Goal: Communication & Community: Answer question/provide support

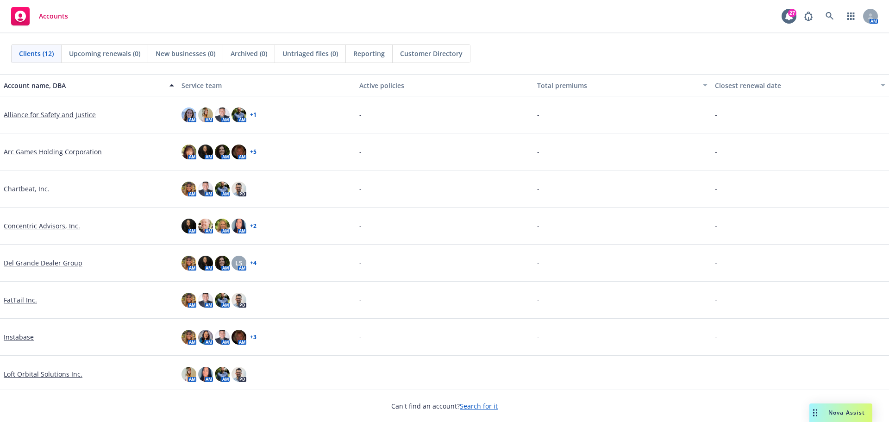
click at [835, 415] on span "Nova Assist" at bounding box center [846, 412] width 37 height 8
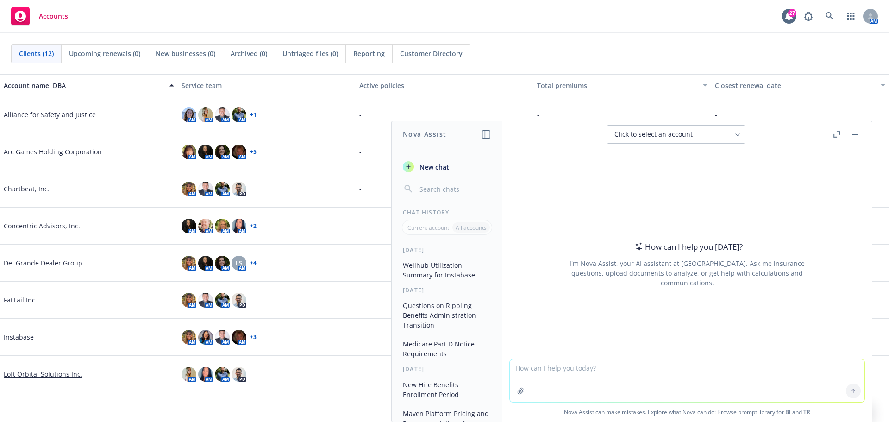
click at [550, 371] on textarea at bounding box center [687, 380] width 355 height 43
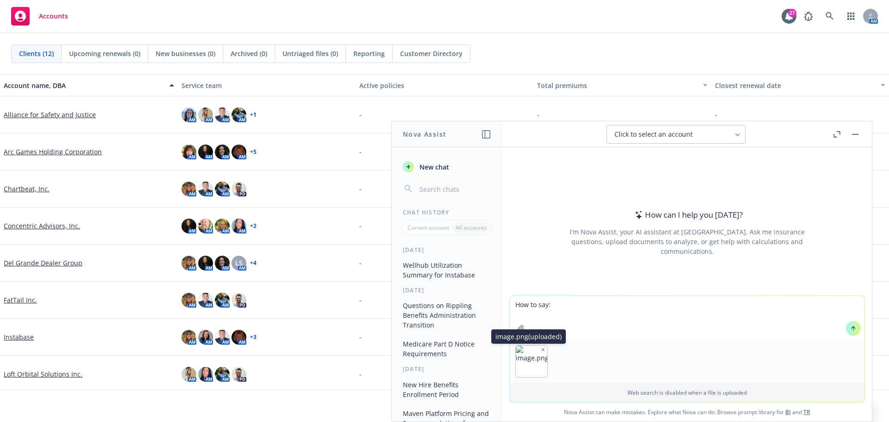
click at [541, 347] on icon "button" at bounding box center [543, 349] width 5 height 5
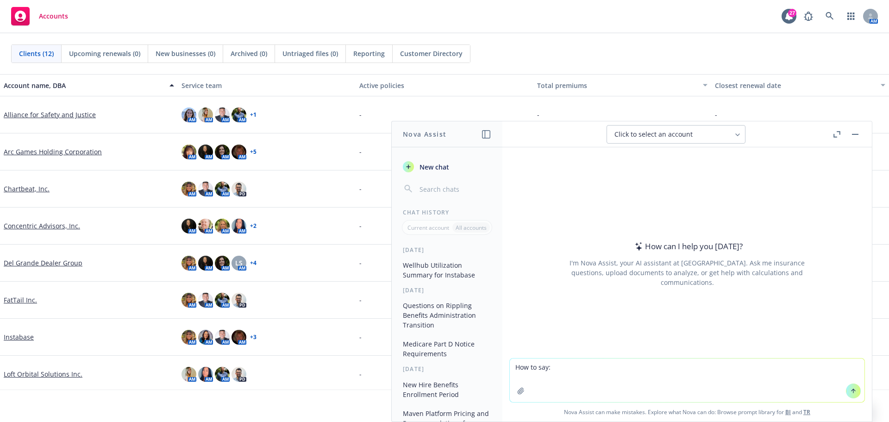
click at [560, 372] on textarea "How to say:" at bounding box center [687, 380] width 355 height 44
paste textarea "New carrier! Our Dental and Vision benefits are moving from Principal to United…"
type textarea "How to say: New carrier! Our Dental and Vision benefits are moving from Princip…"
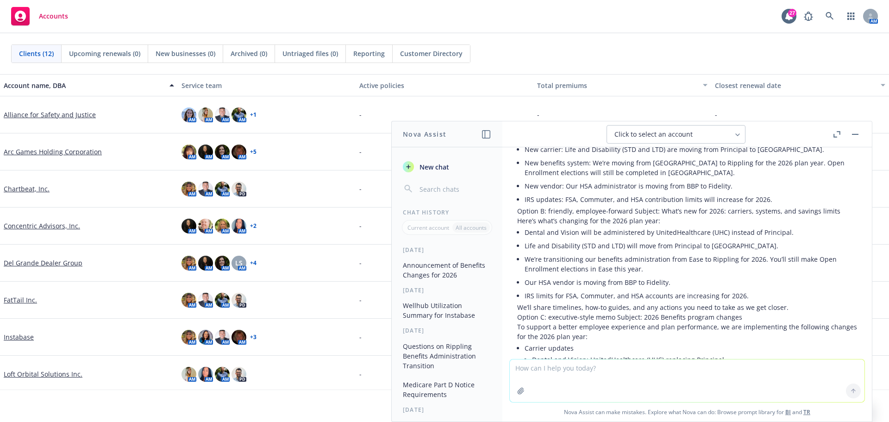
scroll to position [129, 0]
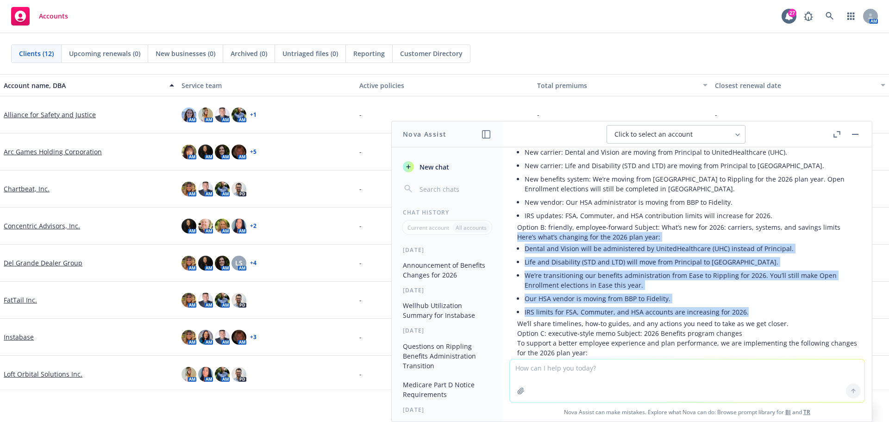
drag, startPoint x: 518, startPoint y: 235, endPoint x: 748, endPoint y: 309, distance: 241.2
click at [748, 309] on div "Got it—here are clean, employee-facing ways to say this, with a few tone option…" at bounding box center [687, 351] width 340 height 488
copy div "Here’s what’s changing for the 2026 plan year: Dental and Vision will be admini…"
click at [487, 135] on icon "button" at bounding box center [486, 134] width 8 height 8
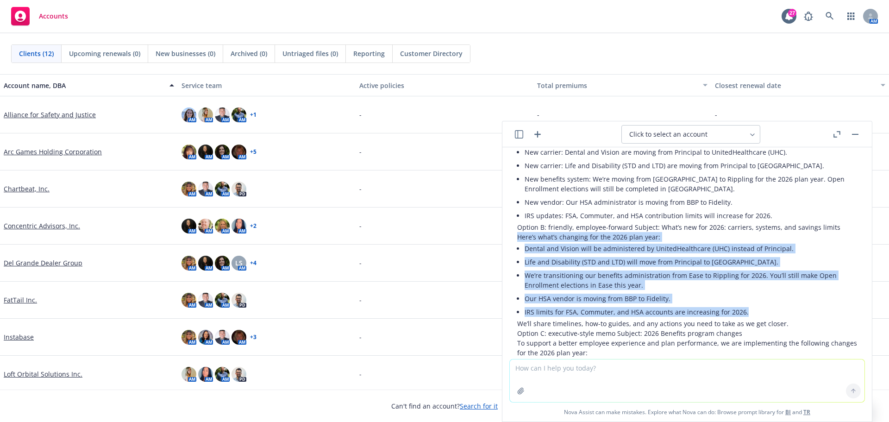
click at [536, 138] on icon "button" at bounding box center [537, 134] width 11 height 11
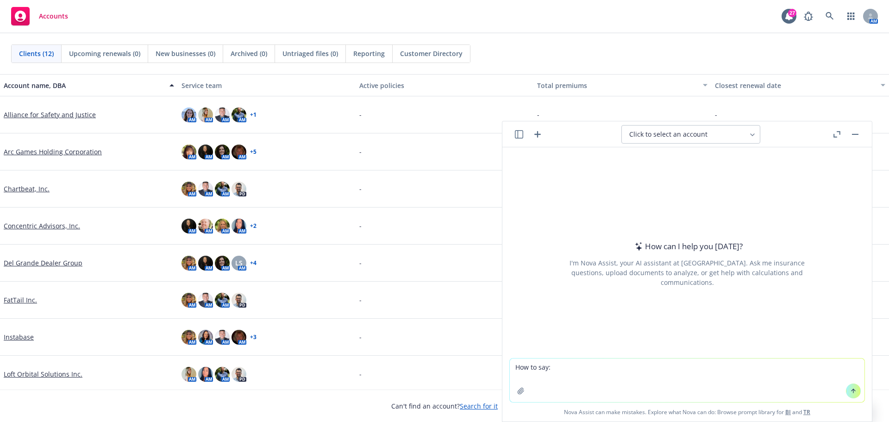
type textarea "How to say: Open Enrollment is ACTIVE. This means you must log in to Ease to ma…"
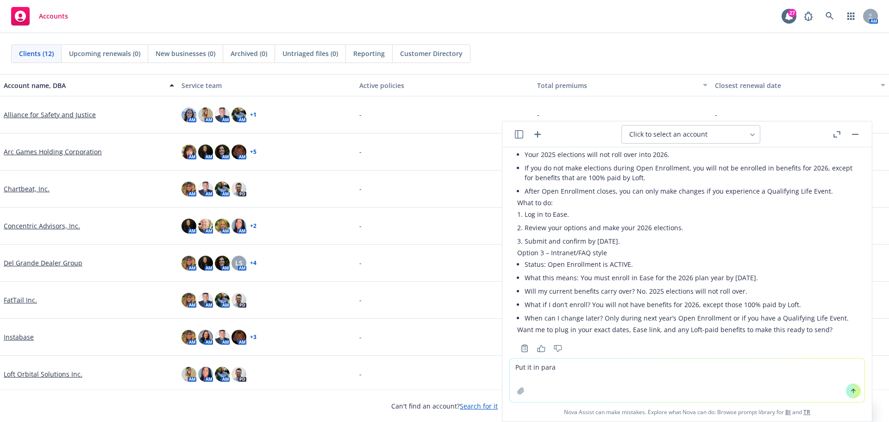
scroll to position [251, 0]
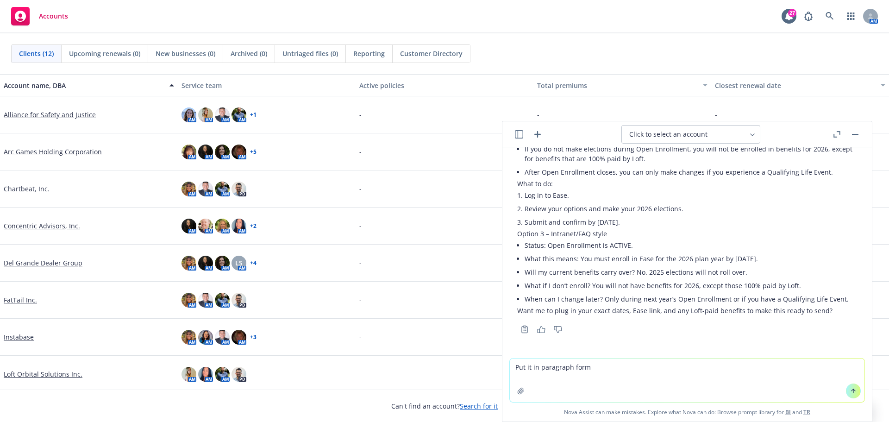
type textarea "Put it in paragraph form."
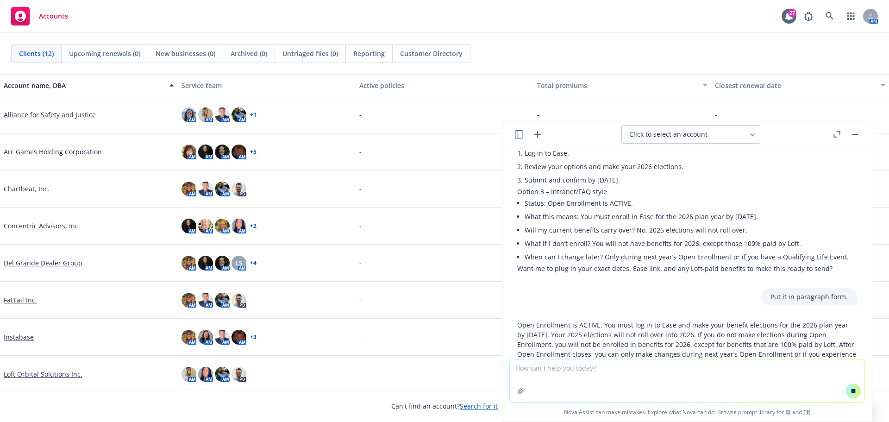
scroll to position [363, 0]
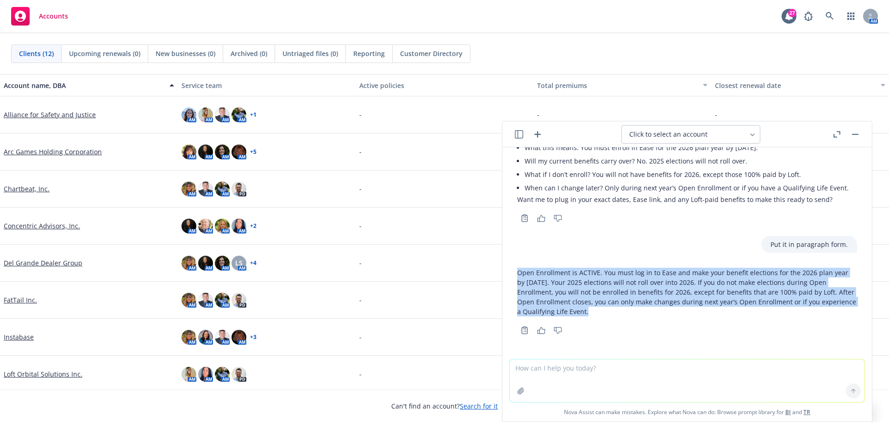
drag, startPoint x: 518, startPoint y: 270, endPoint x: 622, endPoint y: 313, distance: 112.6
click at [622, 313] on p "Open Enrollment is ACTIVE. You must log in to Ease and make your benefit electi…" at bounding box center [687, 292] width 340 height 49
copy p "Open Enrollment is ACTIVE. You must log in to Ease and make your benefit electi…"
click at [536, 139] on icon "button" at bounding box center [537, 134] width 11 height 11
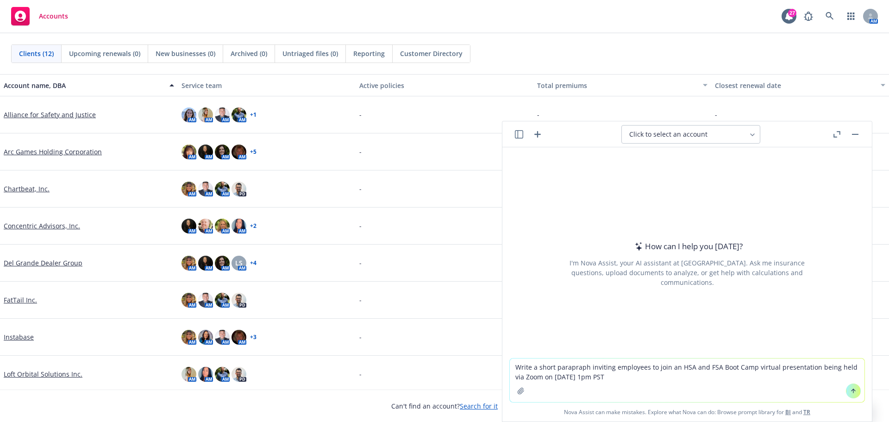
type textarea "Write a short parapraph inviting employees to join an HSA and FSA Boot Camp vir…"
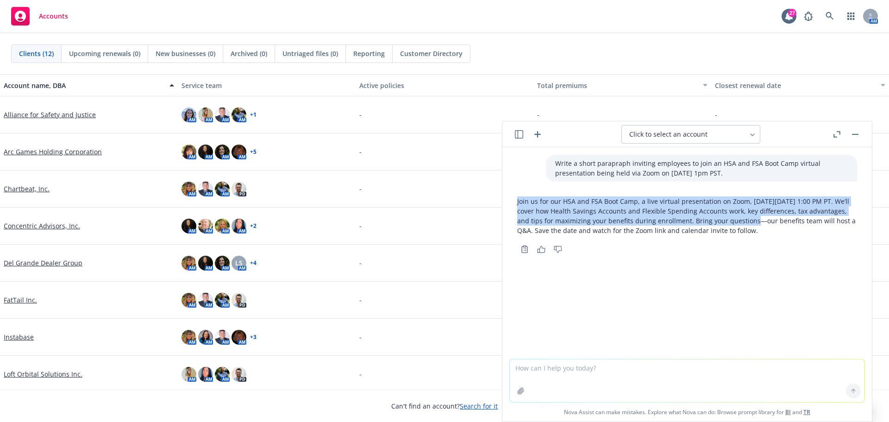
drag, startPoint x: 737, startPoint y: 221, endPoint x: 512, endPoint y: 198, distance: 226.2
click at [512, 198] on div "Join us for our HSA and FSA Boot Camp, a live virtual presentation on Zoom, [DA…" at bounding box center [687, 224] width 355 height 63
copy p "Join us for our HSA and FSA Boot Camp, a live virtual presentation on Zoom, [DA…"
